Goal: Book appointment/travel/reservation

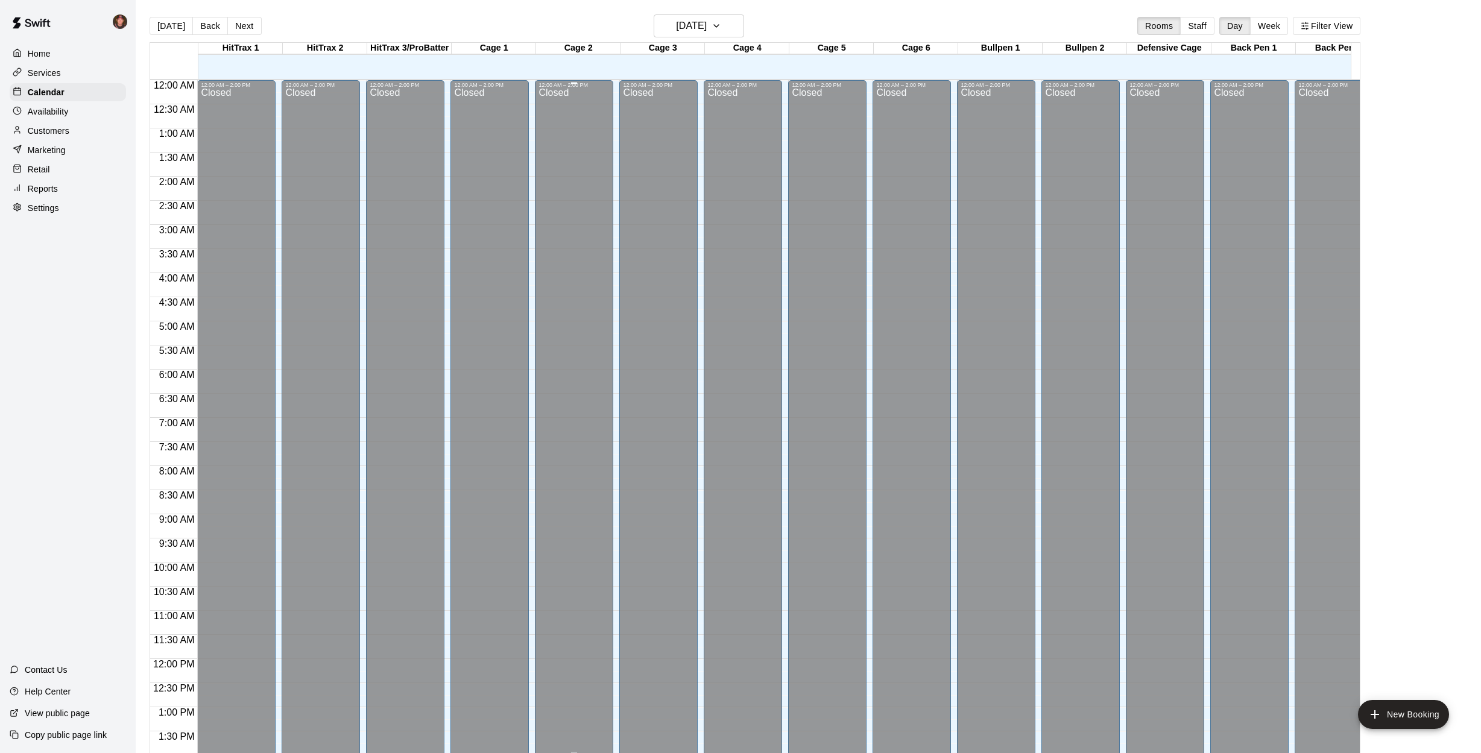
scroll to position [435, 0]
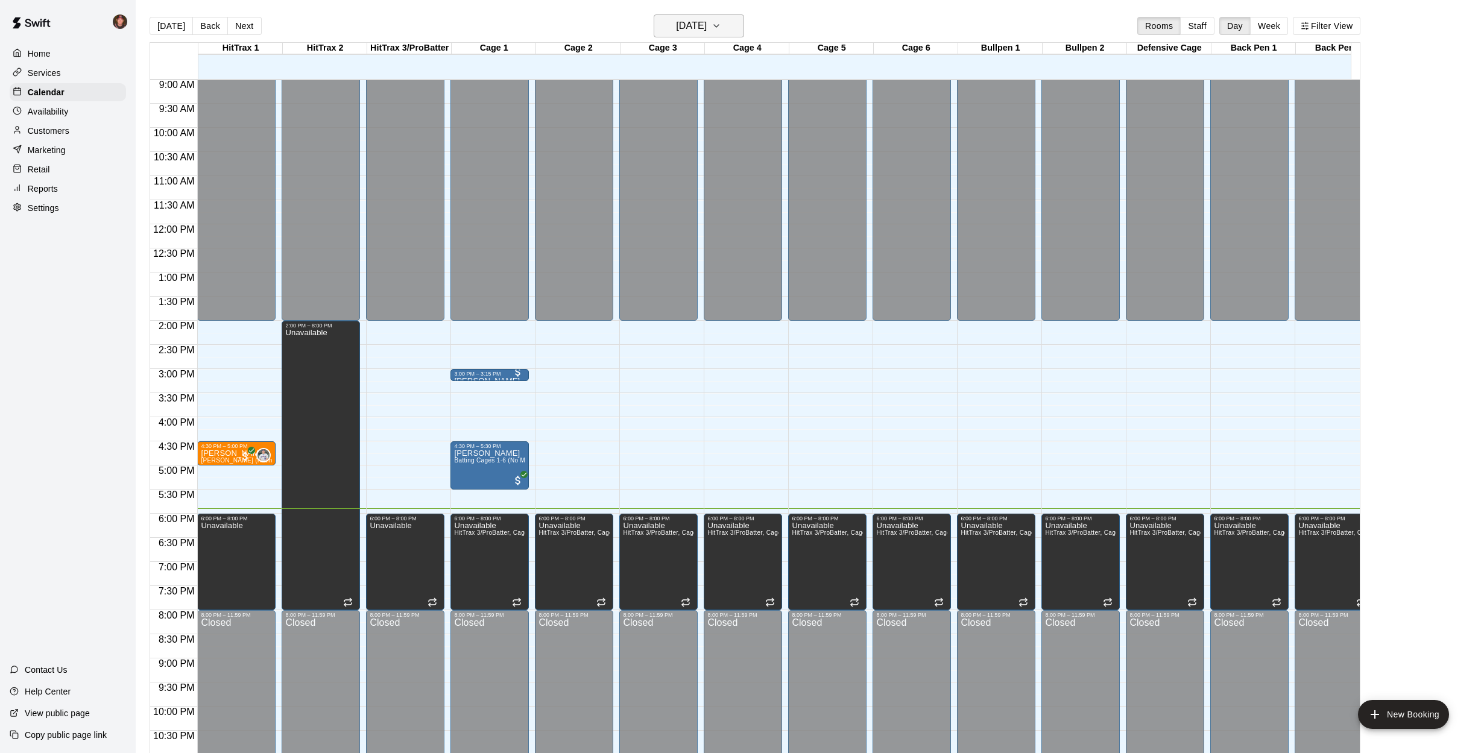
click at [701, 24] on h6 "[DATE]" at bounding box center [691, 25] width 31 height 17
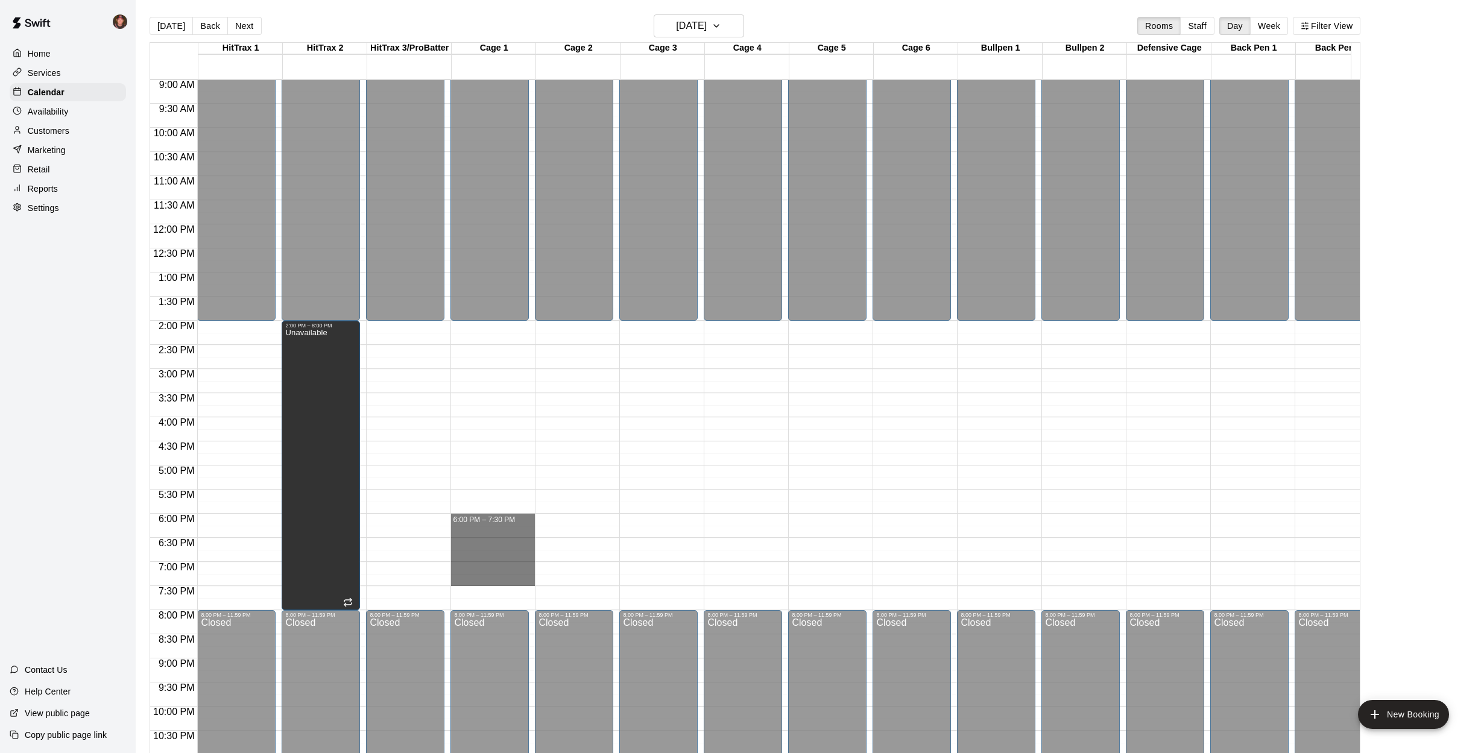
drag, startPoint x: 502, startPoint y: 515, endPoint x: 498, endPoint y: 575, distance: 59.8
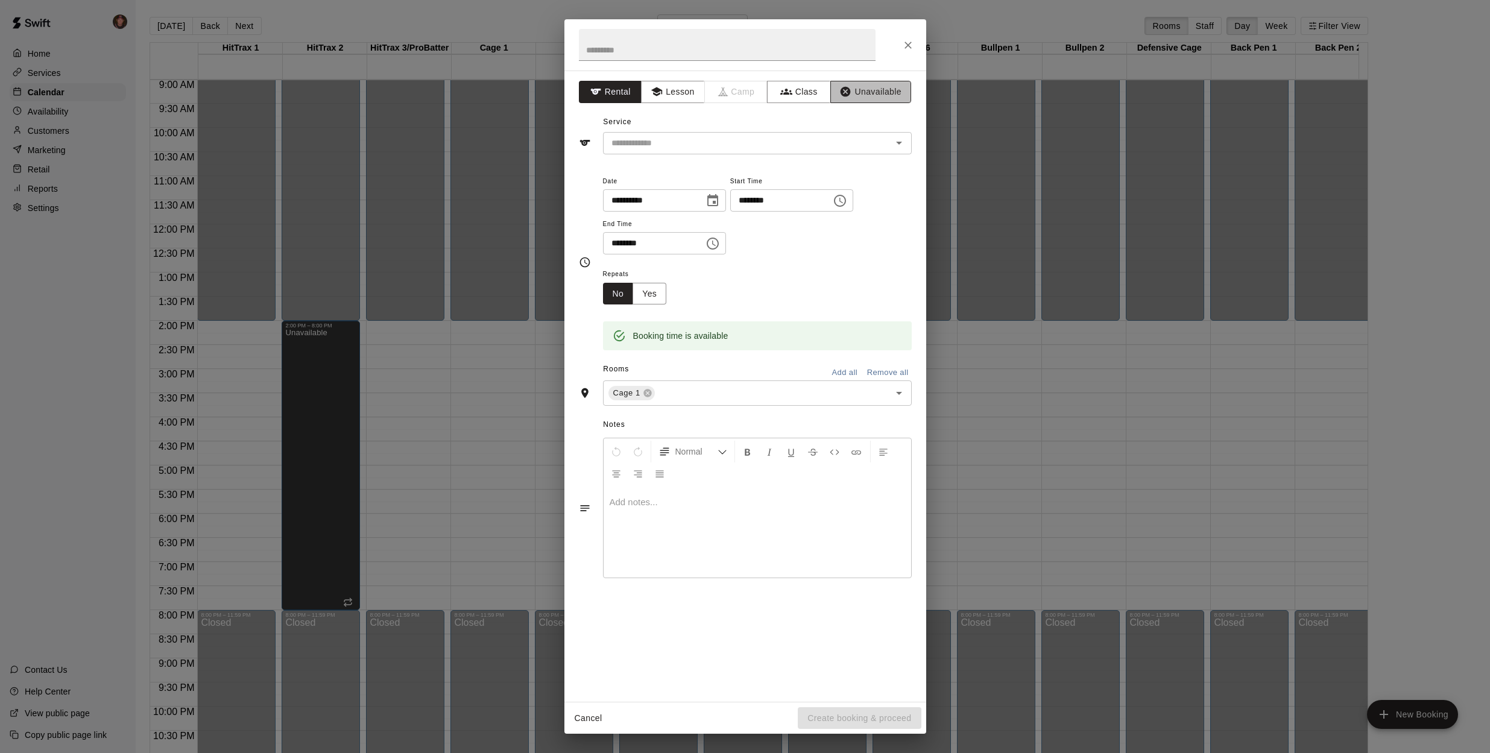
click at [893, 95] on button "Unavailable" at bounding box center [870, 92] width 81 height 22
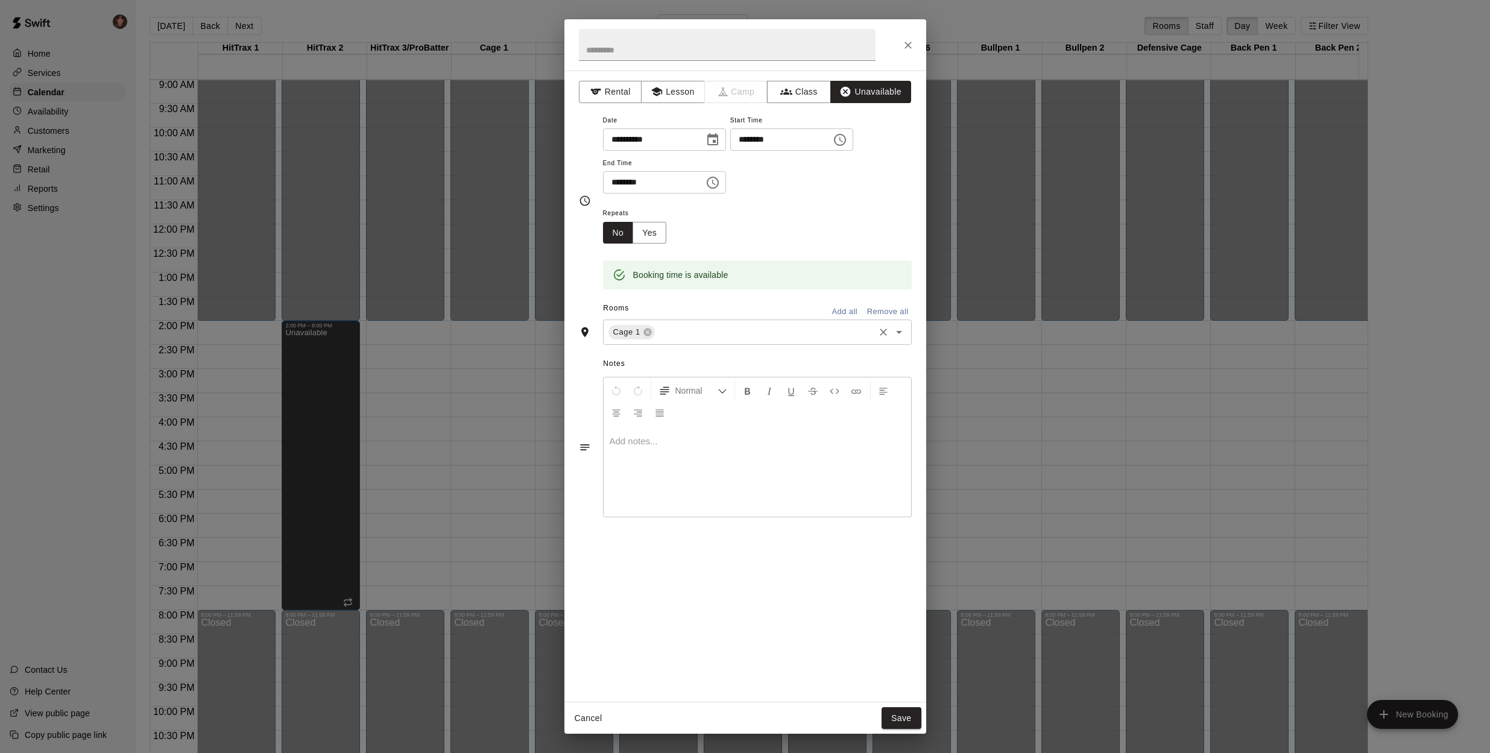
click at [739, 326] on input "text" at bounding box center [765, 332] width 216 height 15
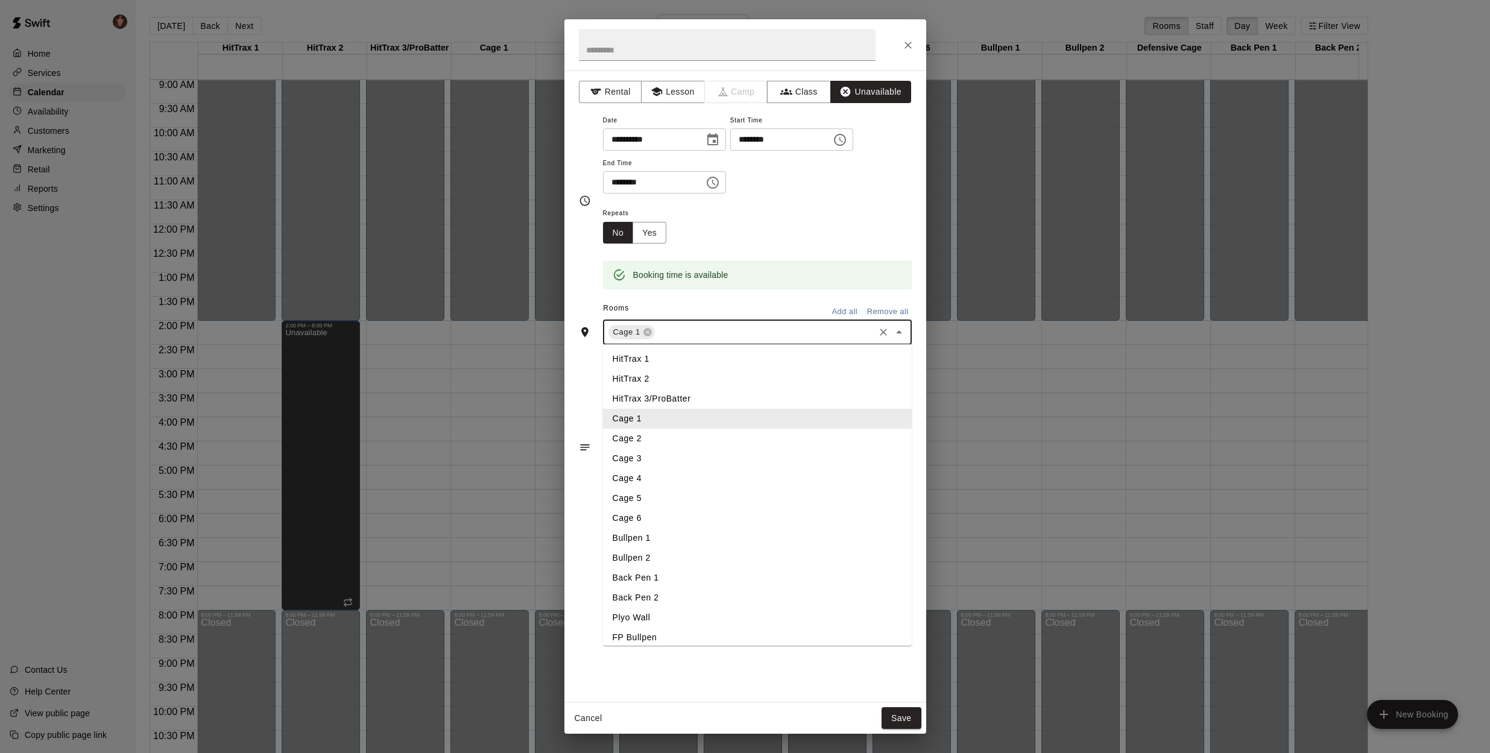
type input "*"
click at [644, 374] on li "Cage 2" at bounding box center [757, 379] width 309 height 20
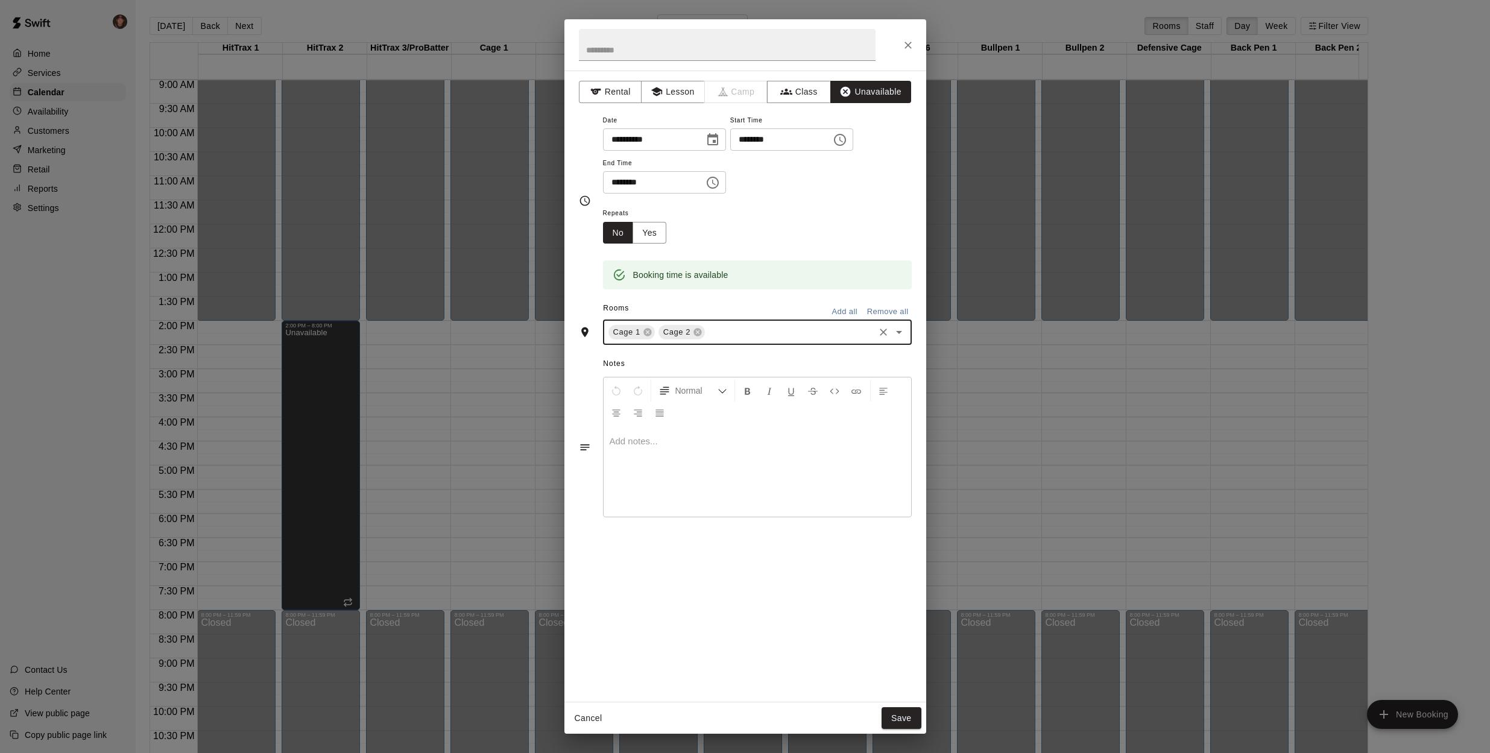
type input "*"
click at [634, 382] on li "Cage 3" at bounding box center [757, 379] width 309 height 20
click at [903, 717] on button "Save" at bounding box center [901, 718] width 40 height 22
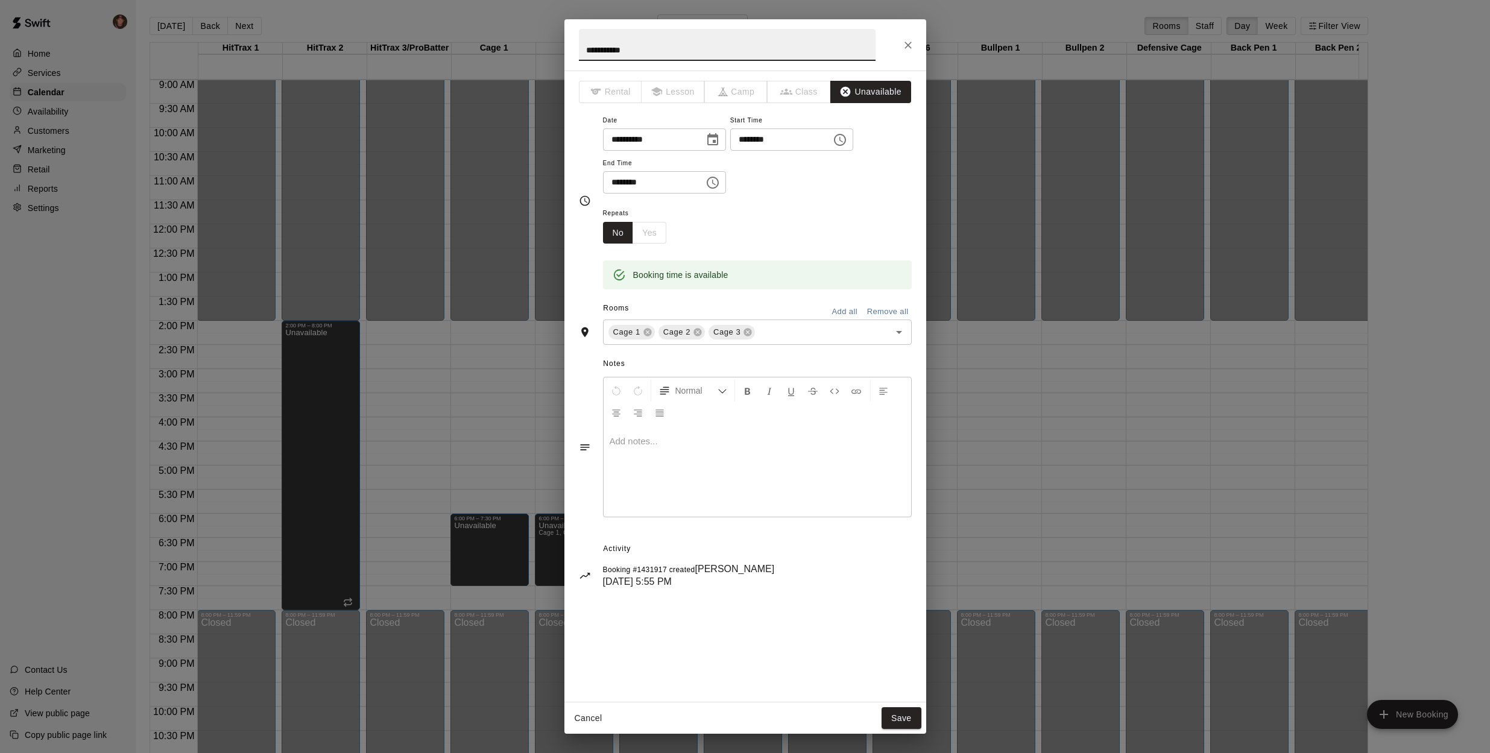
click at [659, 439] on p at bounding box center [757, 441] width 295 height 12
click at [898, 716] on button "Save" at bounding box center [901, 718] width 40 height 22
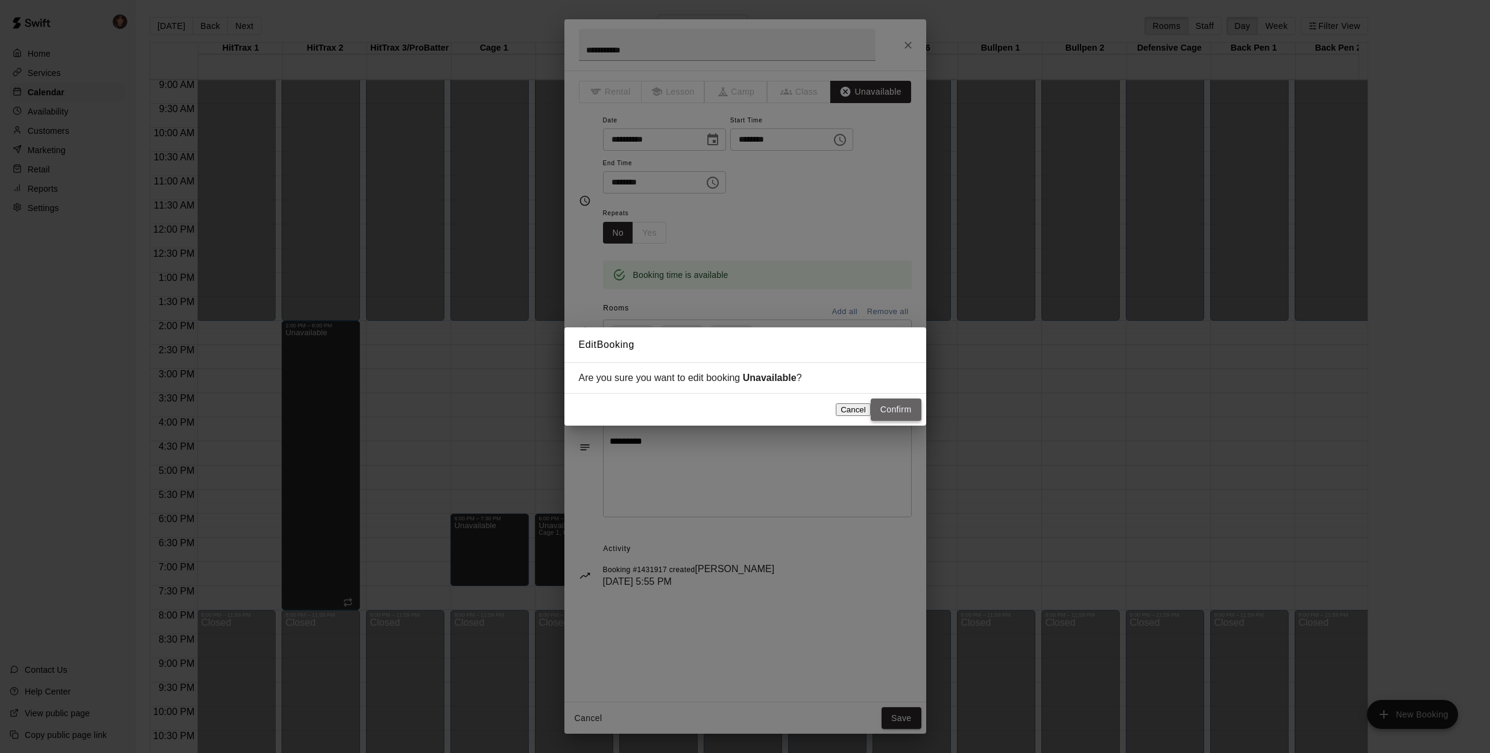
click at [906, 407] on button "Confirm" at bounding box center [896, 410] width 51 height 22
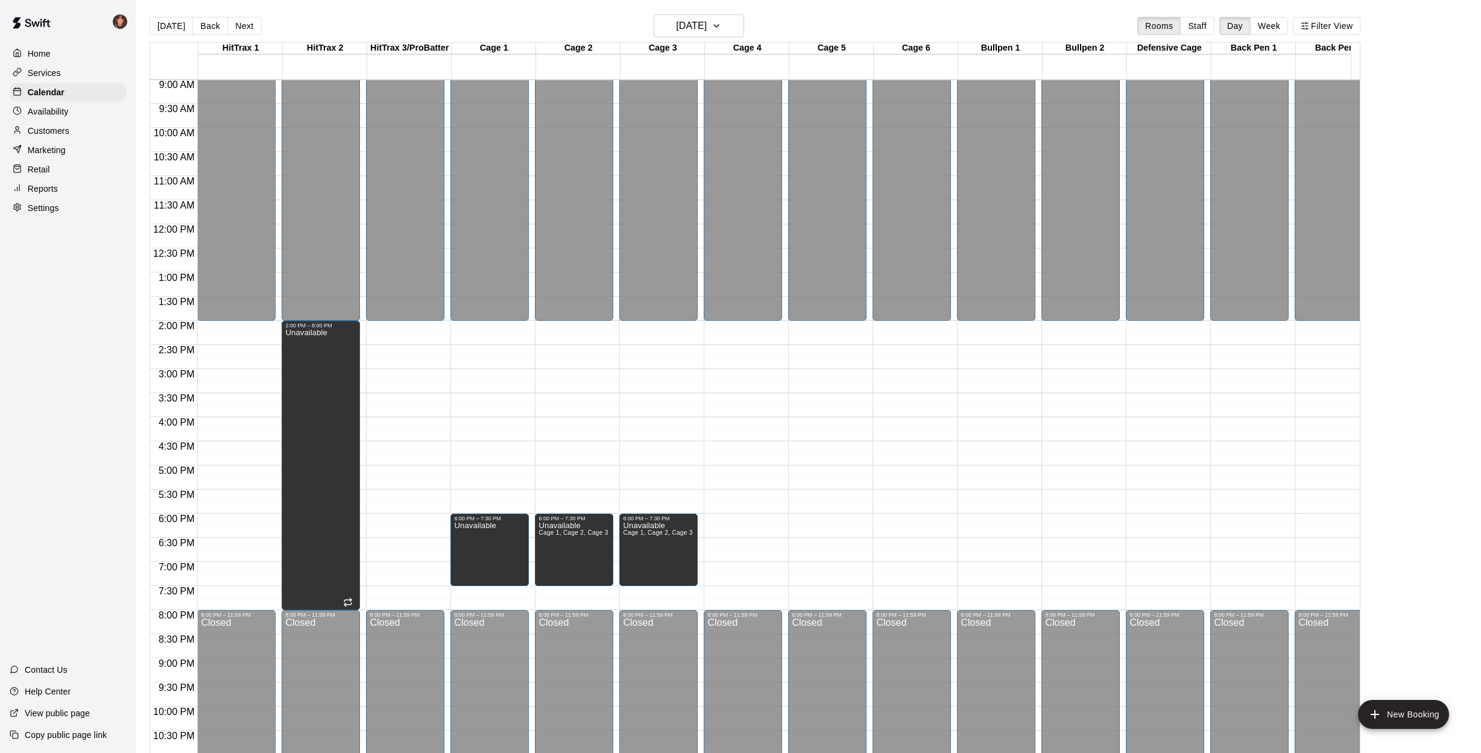
click at [142, 79] on div "[DATE] Back [DATE][DATE] Rooms Staff Day Week Filter View HitTrax 1 22 Mon HitT…" at bounding box center [754, 390] width 1229 height 753
click at [179, 29] on button "[DATE]" at bounding box center [171, 26] width 43 height 18
